Goal: Information Seeking & Learning: Learn about a topic

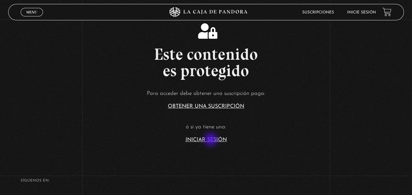
click at [211, 140] on link "Iniciar Sesión" at bounding box center [205, 139] width 41 height 5
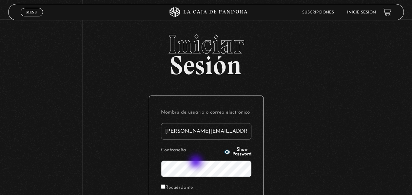
type input "paola.castillocr@gmail.com"
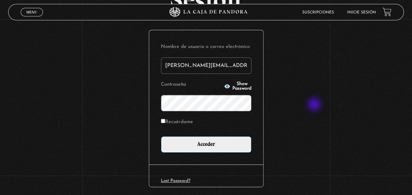
scroll to position [90, 0]
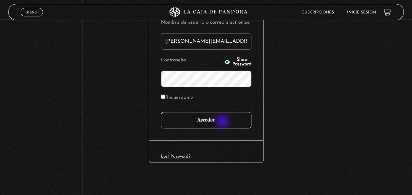
click at [223, 122] on input "Acceder" at bounding box center [206, 120] width 90 height 16
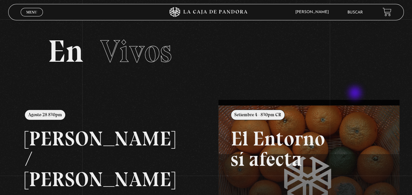
scroll to position [33, 0]
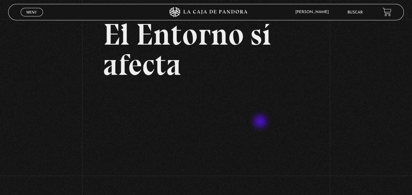
scroll to position [65, 0]
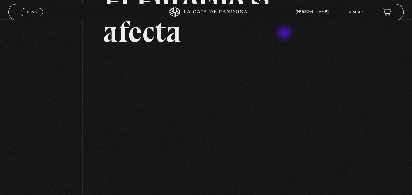
click at [285, 33] on h2 "El Entorno sí afecta" at bounding box center [206, 17] width 206 height 60
